Goal: Task Accomplishment & Management: Manage account settings

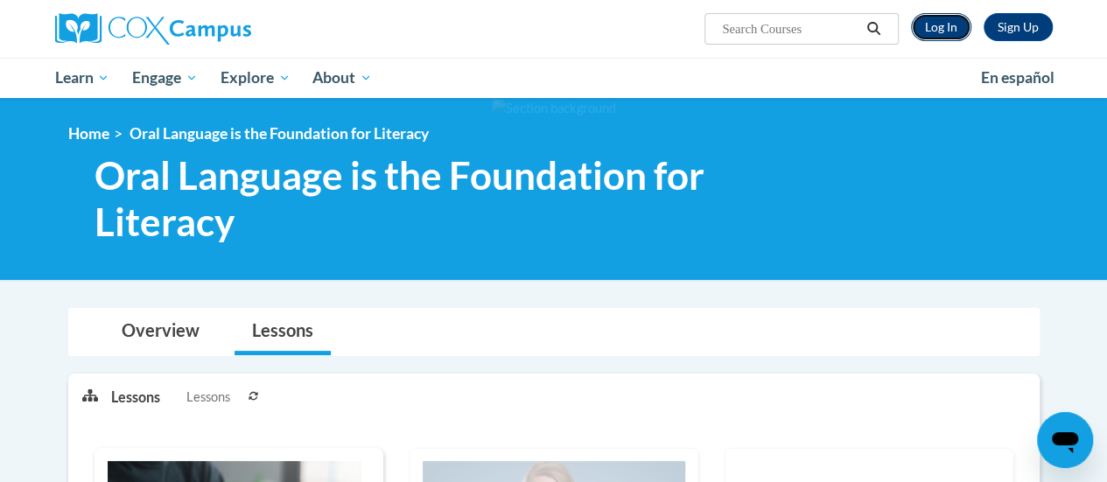
click at [962, 39] on link "Log In" at bounding box center [941, 27] width 60 height 28
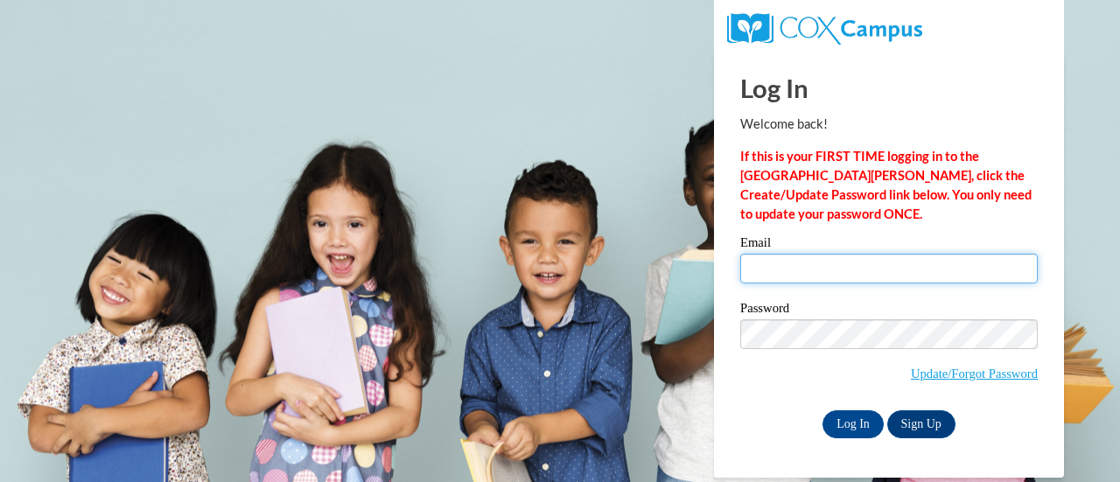
click at [873, 277] on input "Email" at bounding box center [888, 269] width 297 height 30
type input "[EMAIL_ADDRESS][DOMAIN_NAME]"
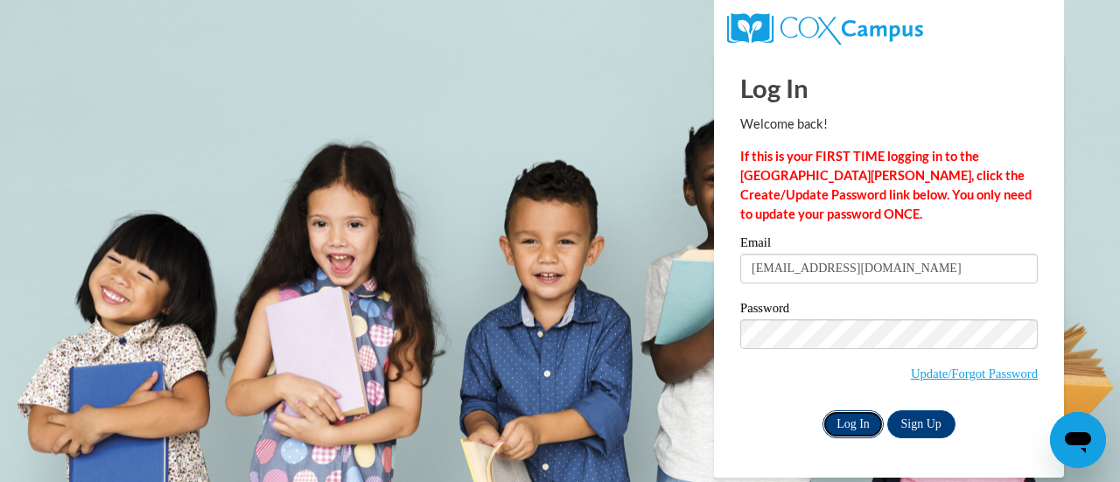
click at [850, 423] on input "Log In" at bounding box center [852, 424] width 61 height 28
